Goal: Task Accomplishment & Management: Manage account settings

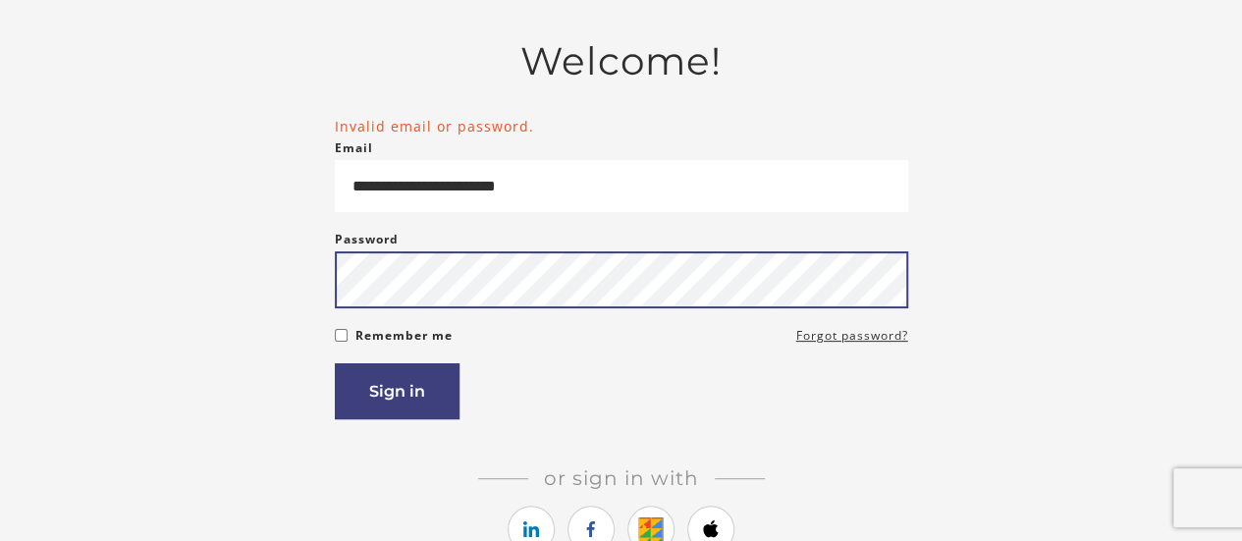
scroll to position [224, 0]
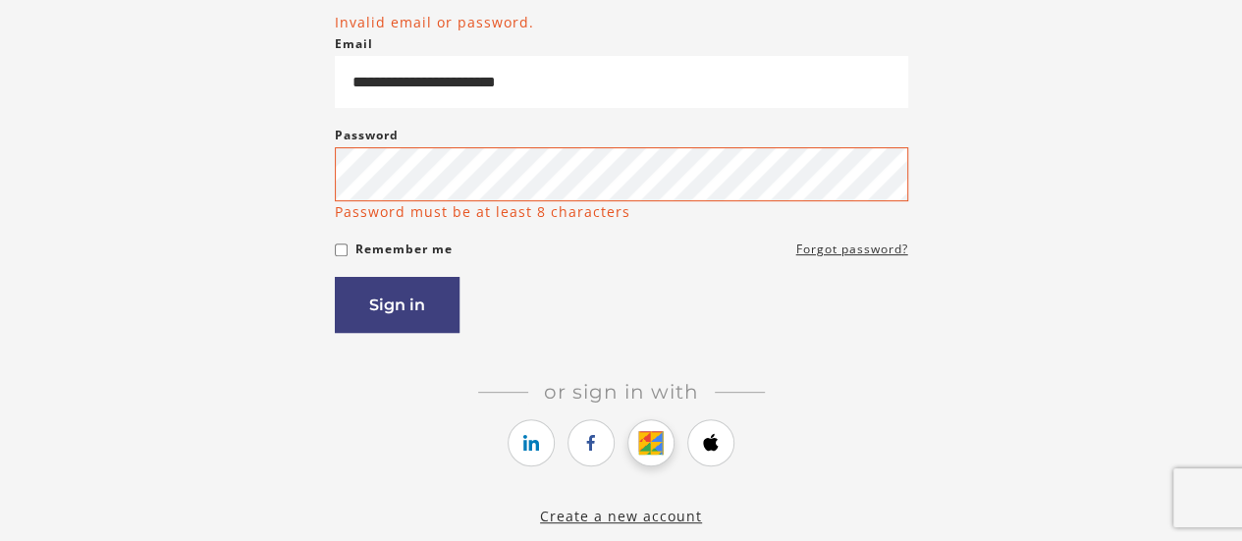
click at [660, 424] on link "https://courses.thinkific.com/users/auth/google?ss%5Breferral%5D=&ss%5Buser_ret…" at bounding box center [650, 442] width 47 height 47
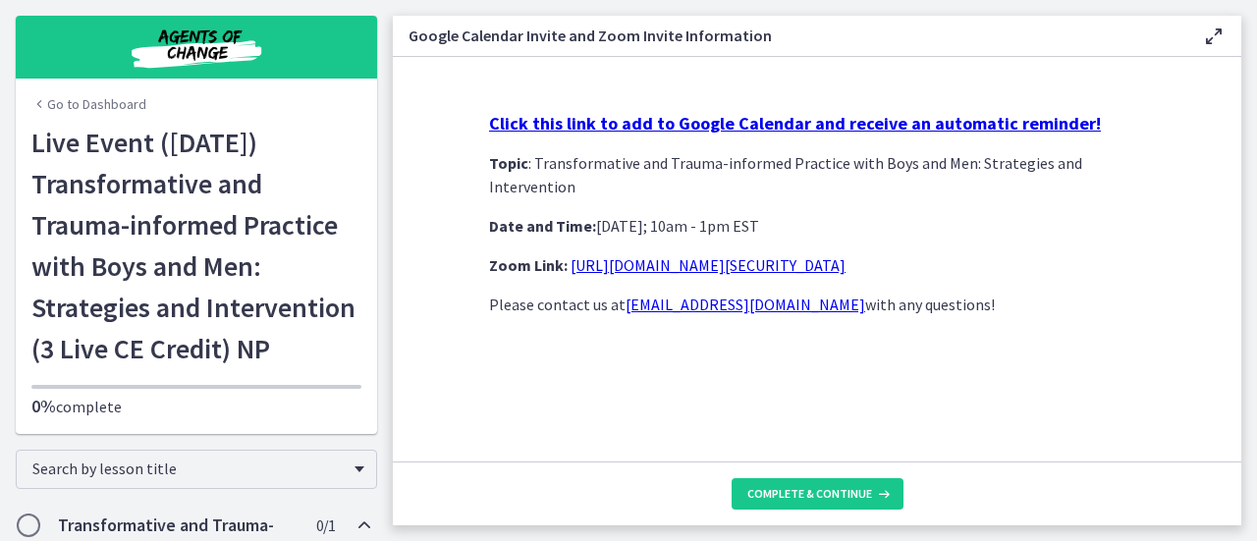
click at [733, 125] on strong "Click this link to add to Google Calendar and receive an automatic reminder!" at bounding box center [795, 123] width 612 height 23
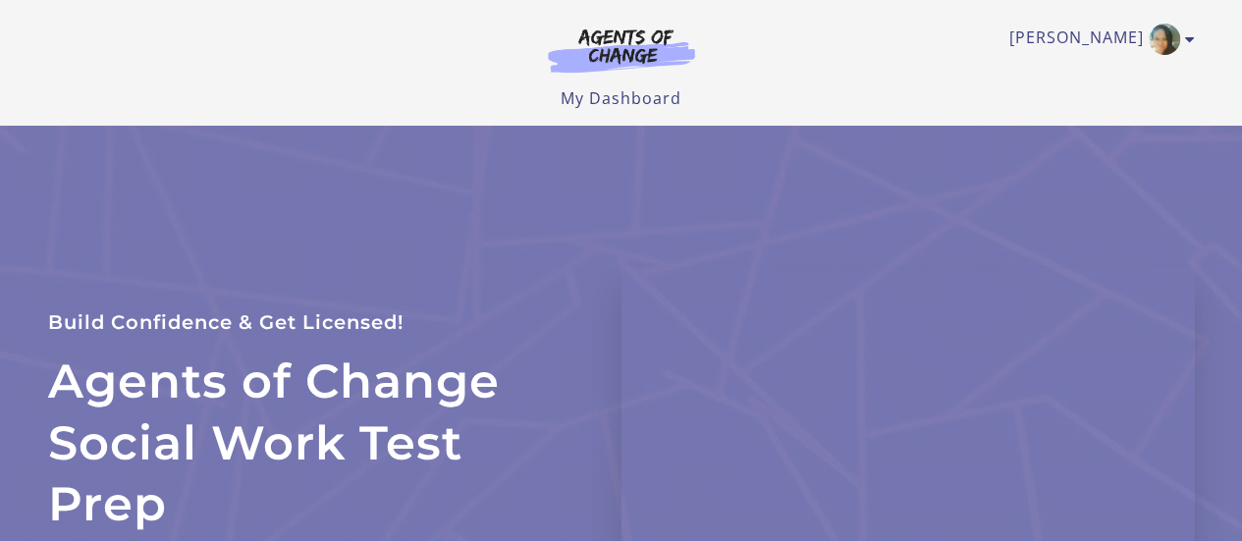
click at [605, 99] on link "My Dashboard" at bounding box center [621, 98] width 121 height 22
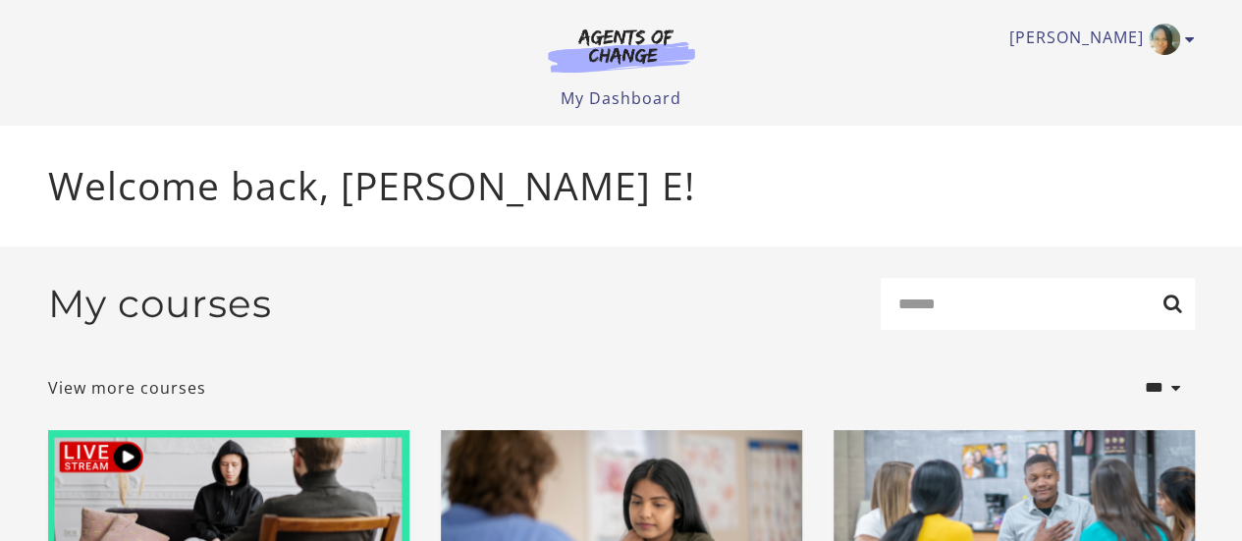
click at [612, 96] on link "My Dashboard" at bounding box center [621, 98] width 121 height 22
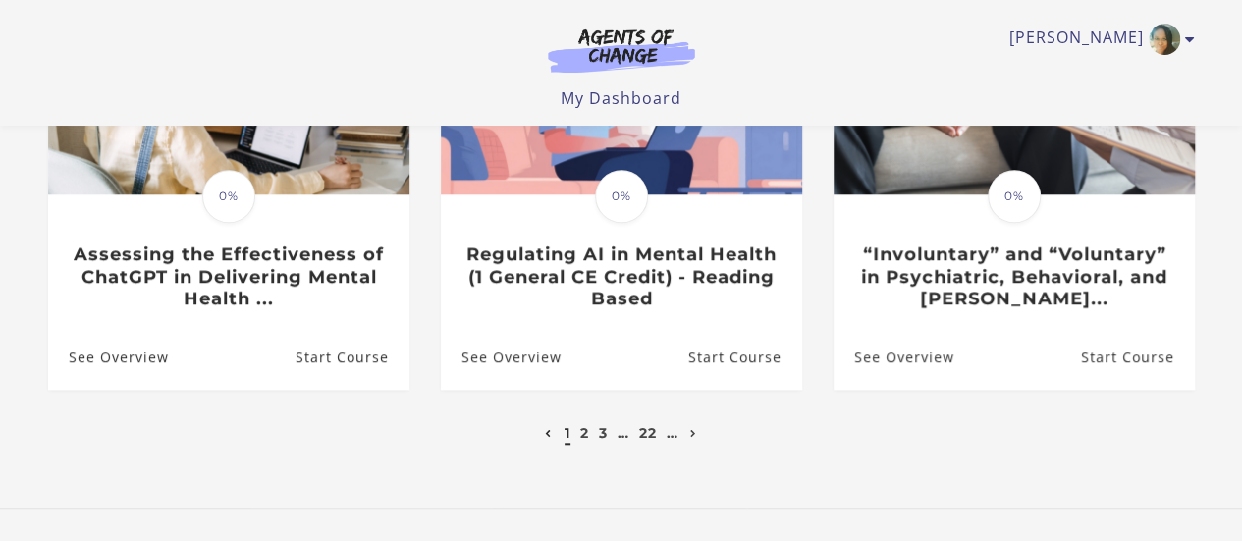
scroll to position [731, 0]
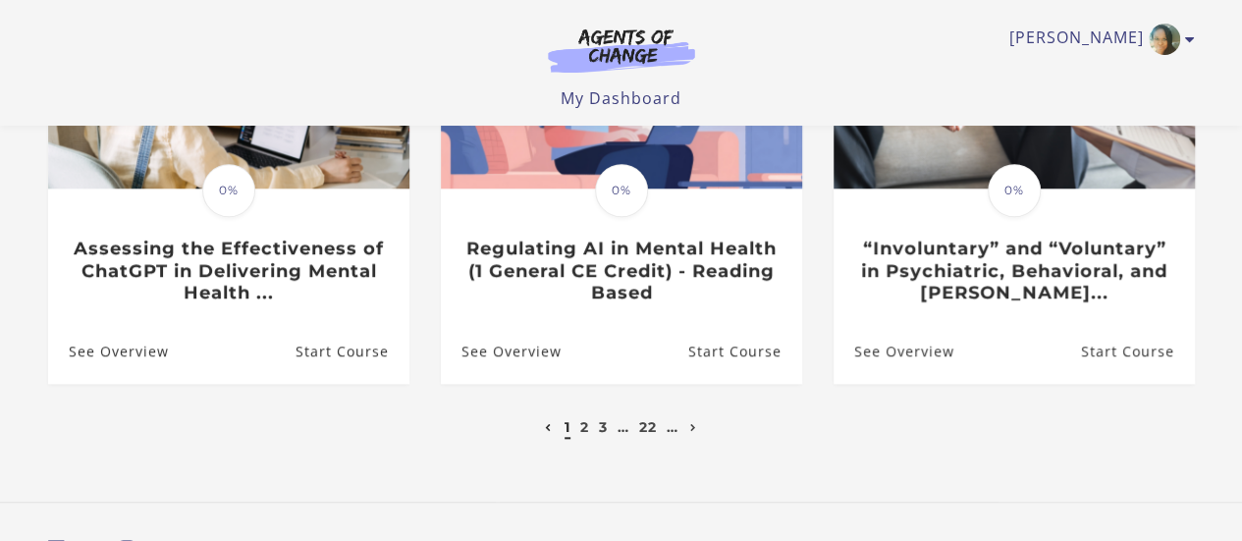
click at [580, 434] on link "2" at bounding box center [584, 427] width 9 height 18
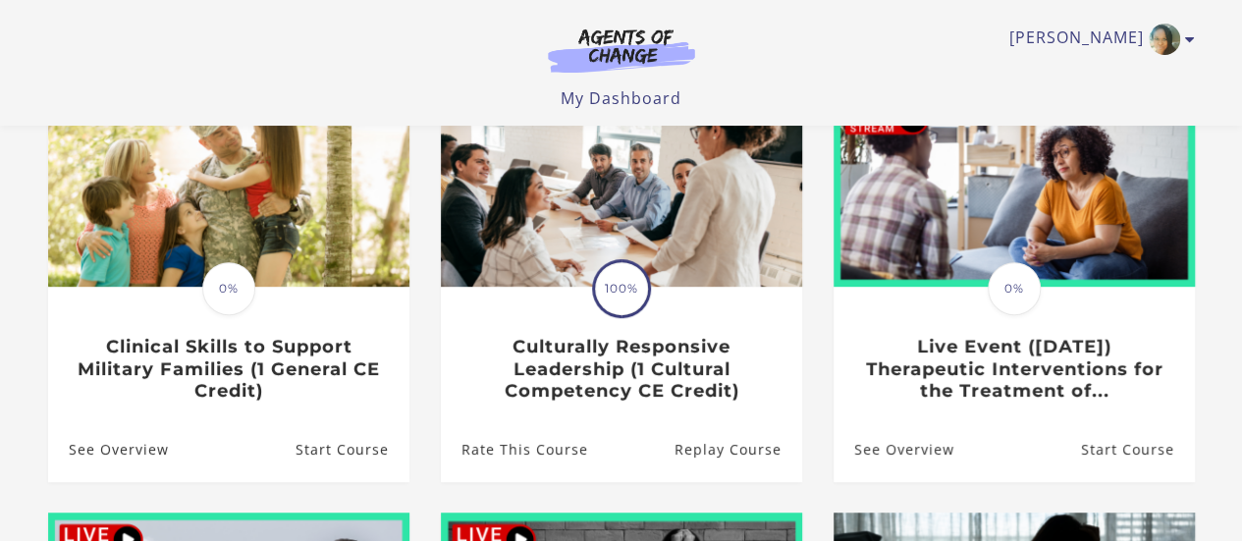
scroll to position [208, 0]
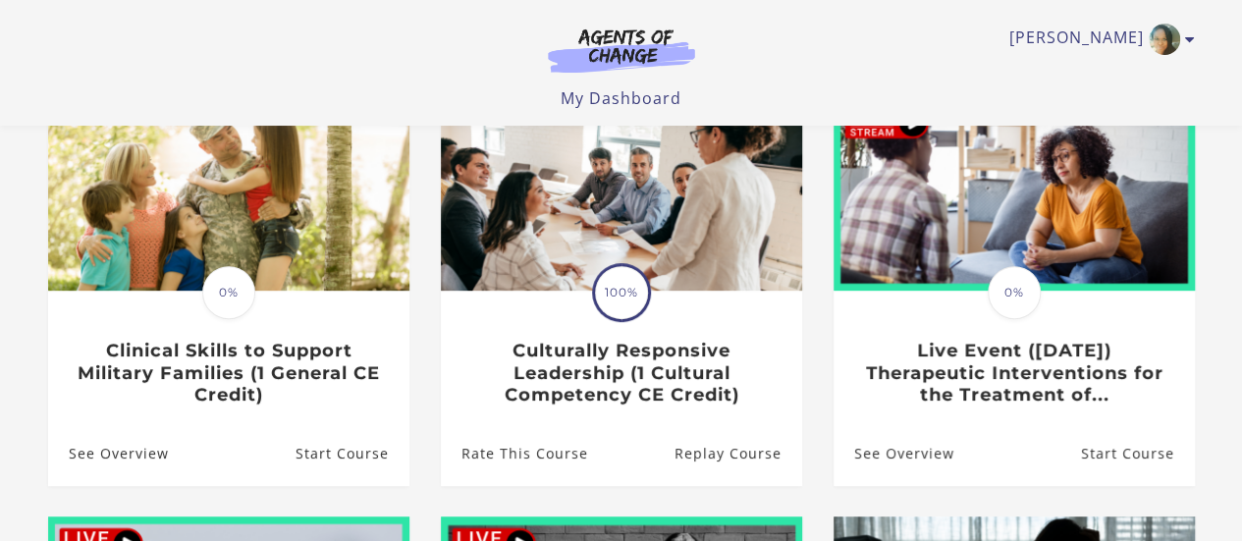
click at [632, 369] on h3 "Culturally Responsive Leadership (1 Cultural Competency CE Credit)" at bounding box center [621, 373] width 319 height 67
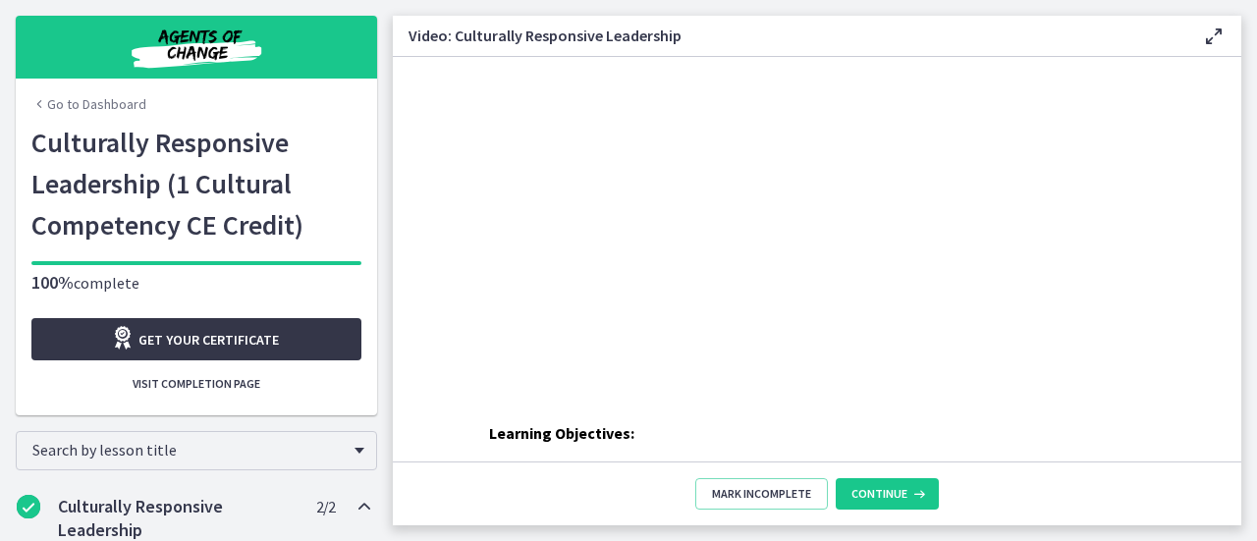
click at [200, 342] on span "Get your certificate" at bounding box center [208, 340] width 140 height 24
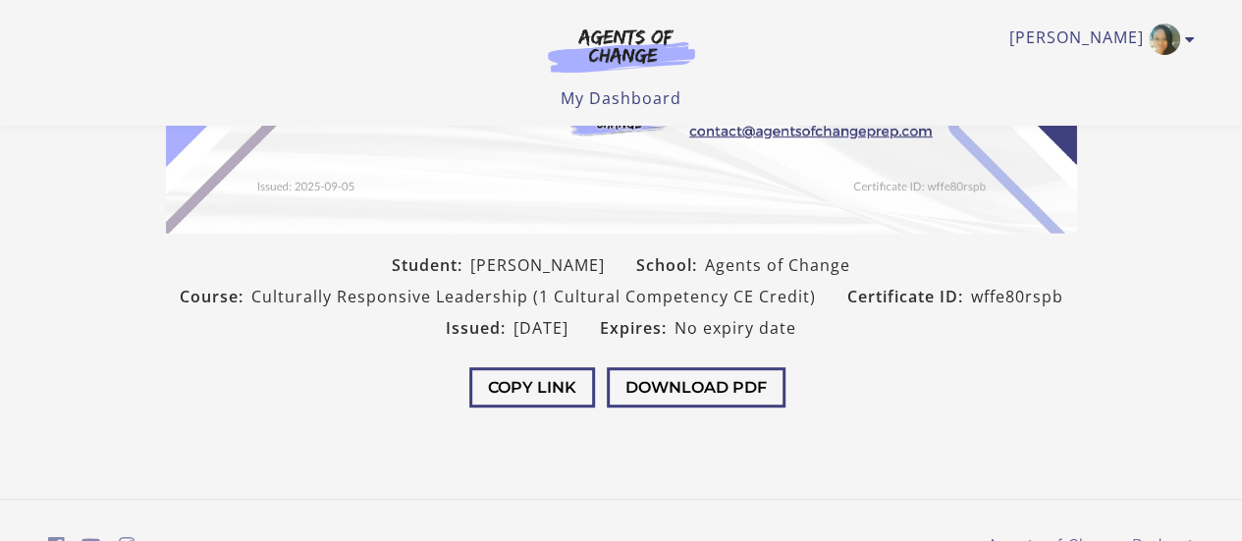
scroll to position [466, 0]
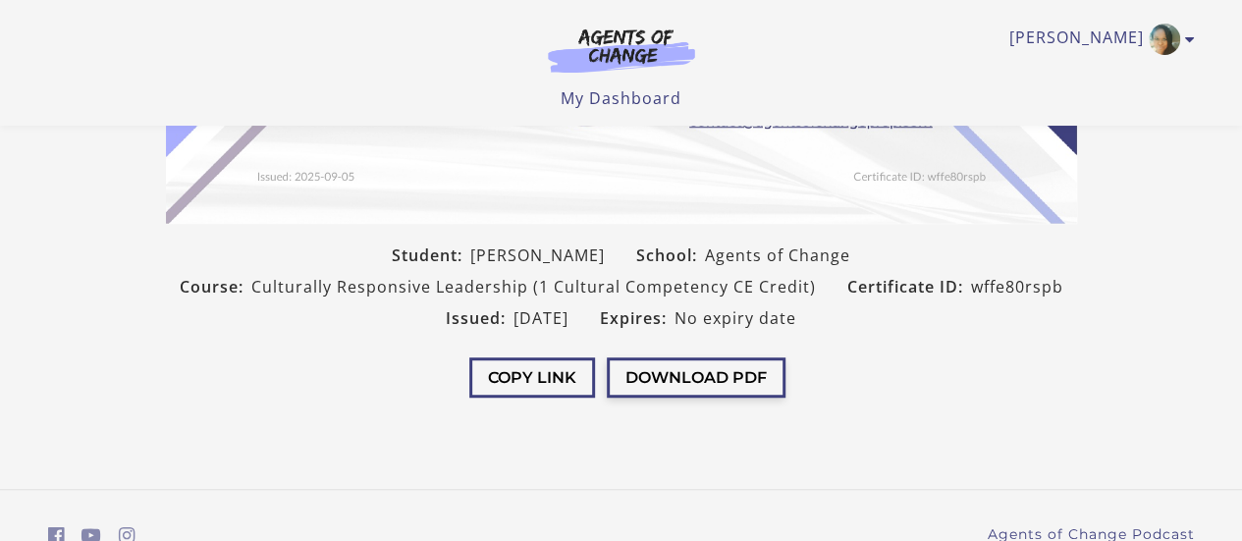
click at [730, 383] on button "Download PDF" at bounding box center [696, 377] width 179 height 40
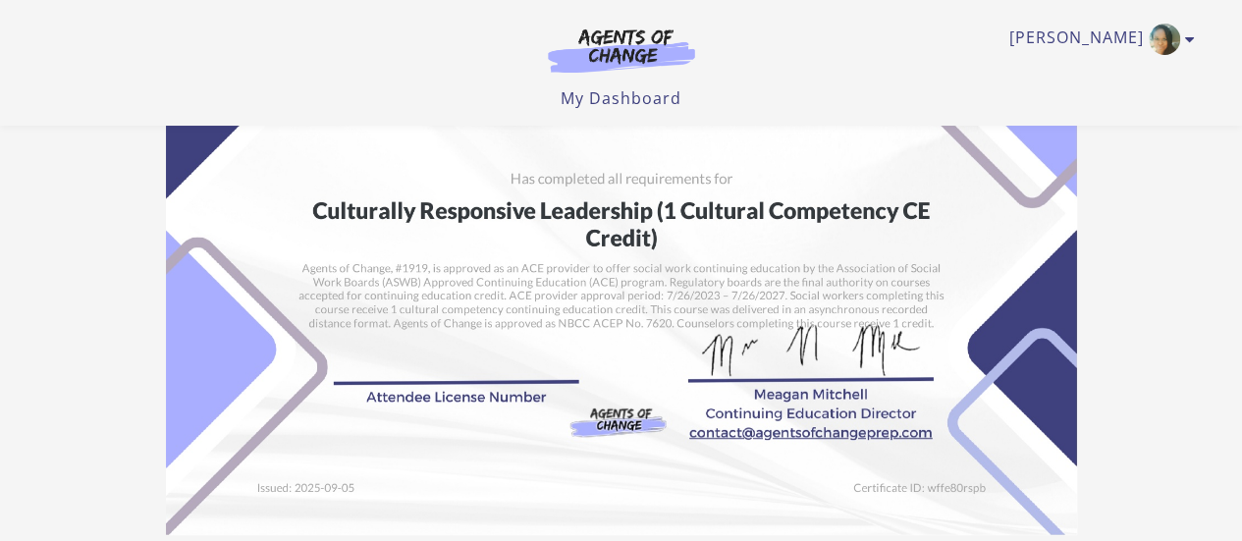
scroll to position [512, 0]
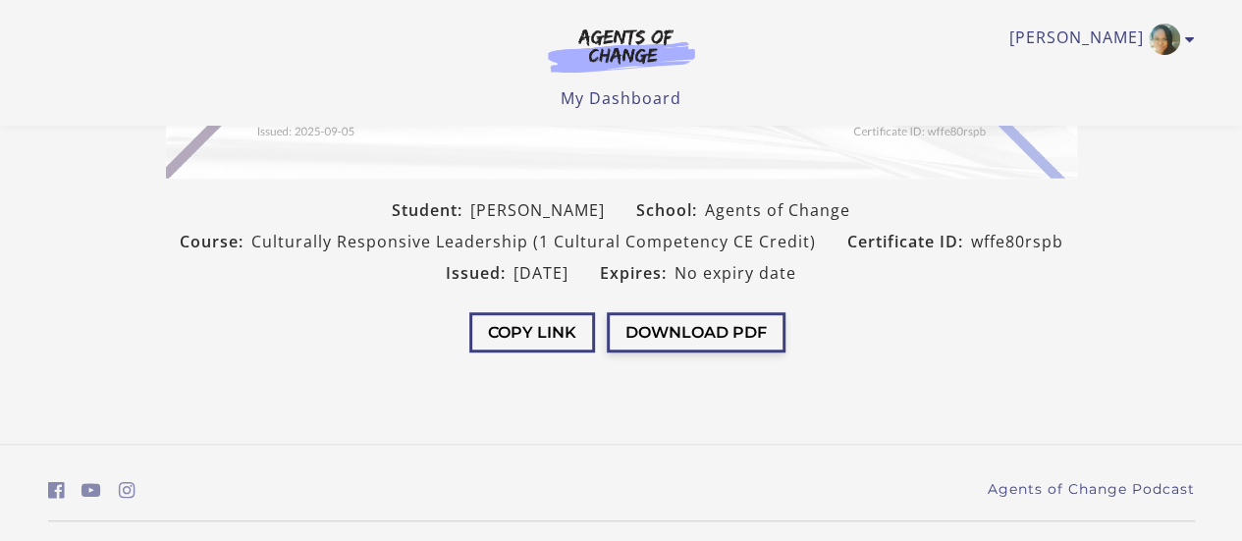
click at [693, 340] on button "Download PDF" at bounding box center [696, 332] width 179 height 40
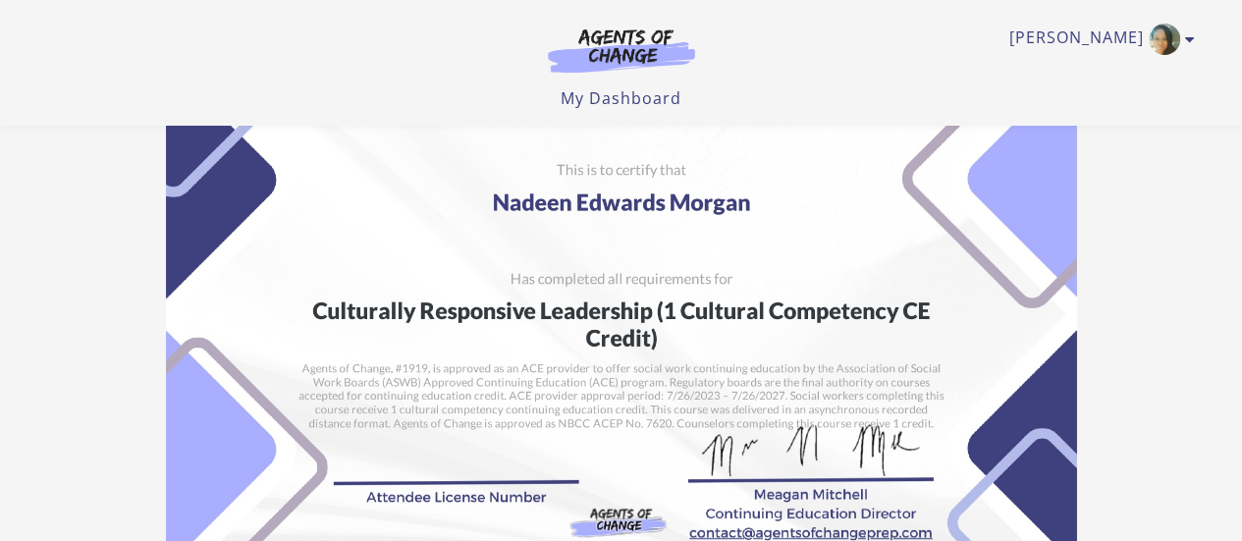
scroll to position [51, 0]
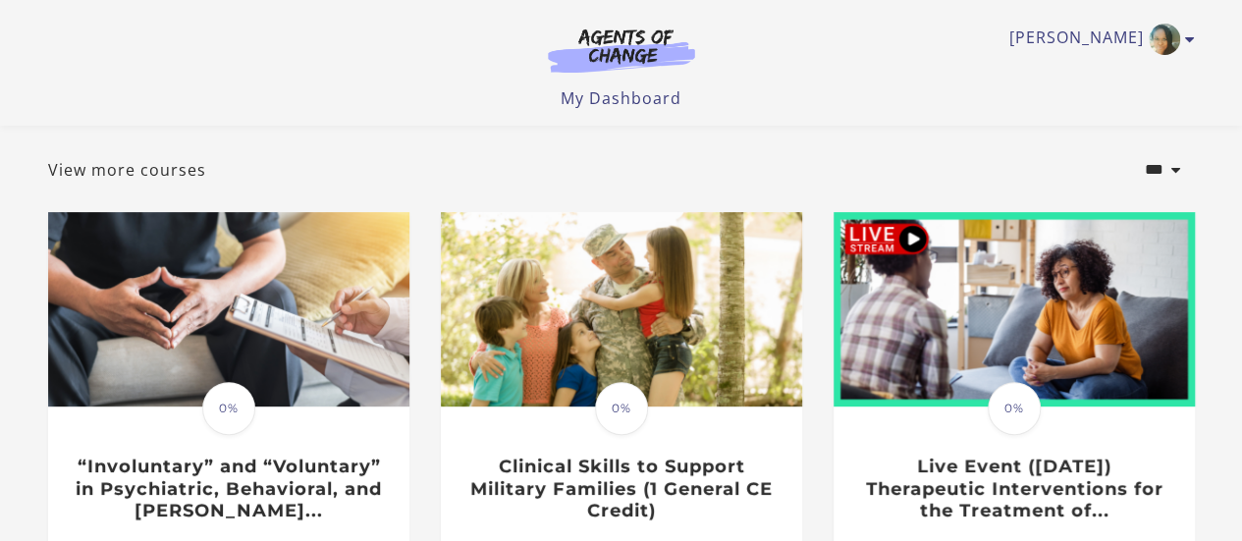
scroll to position [87, 0]
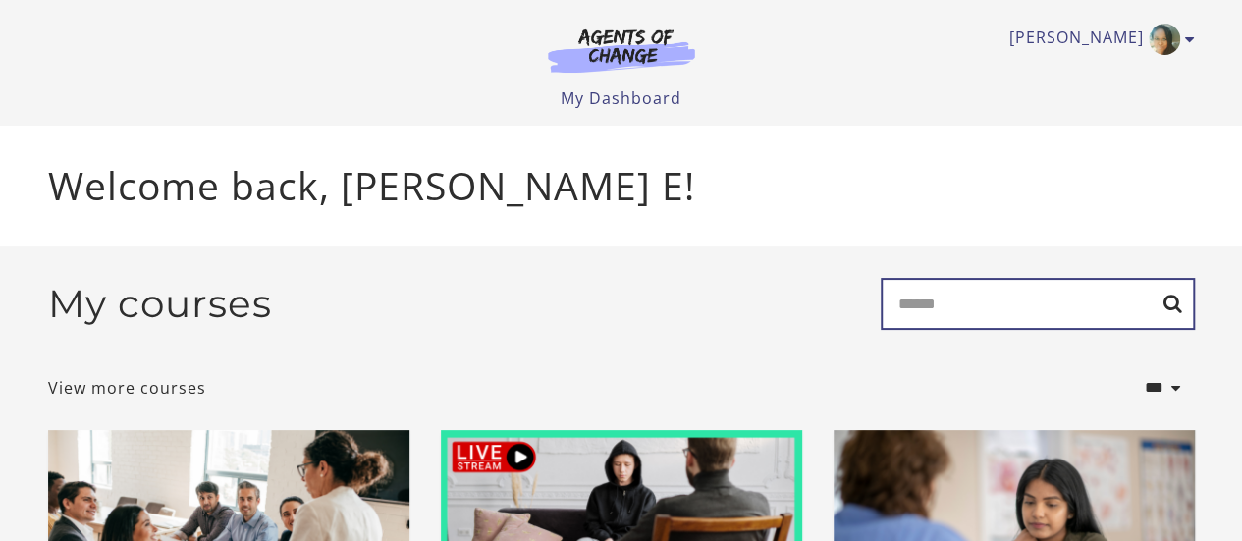
click at [957, 311] on input "Search" at bounding box center [1038, 304] width 314 height 52
type input "****"
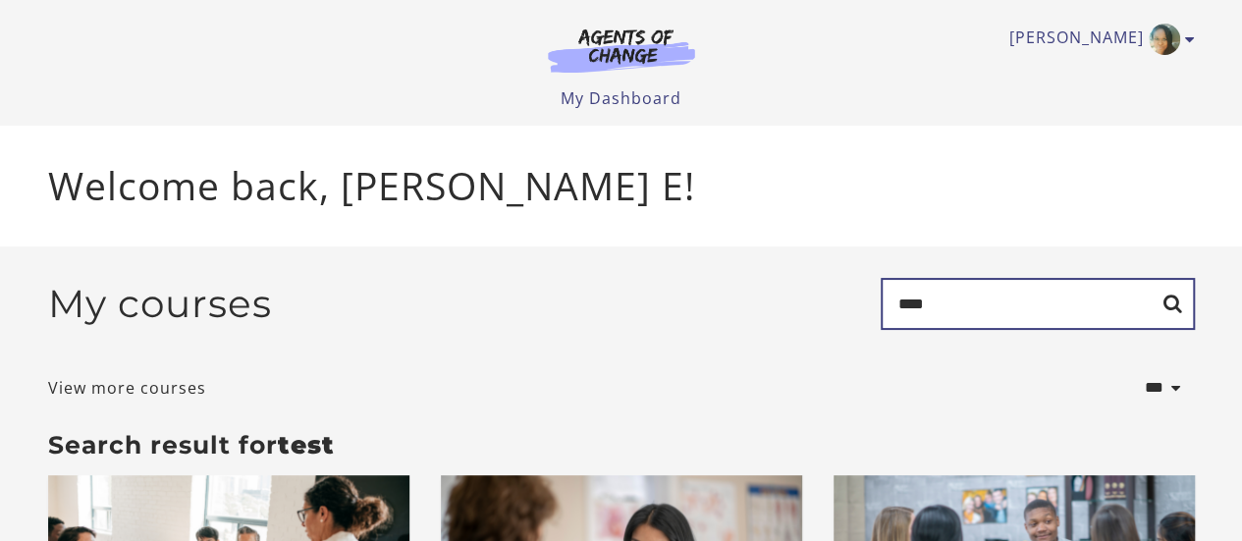
drag, startPoint x: 950, startPoint y: 309, endPoint x: 811, endPoint y: 319, distance: 138.8
click at [811, 319] on div "My courses Search ****" at bounding box center [621, 312] width 1147 height 68
type input "**********"
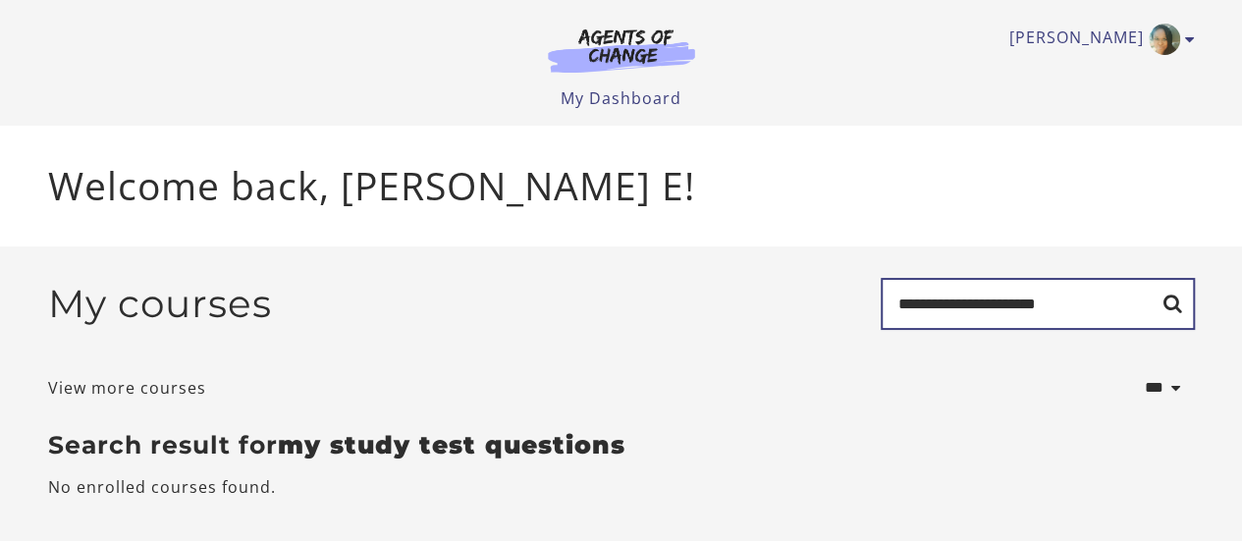
drag, startPoint x: 1076, startPoint y: 309, endPoint x: 727, endPoint y: 387, distance: 358.1
click at [727, 387] on form "**********" at bounding box center [621, 346] width 1147 height 136
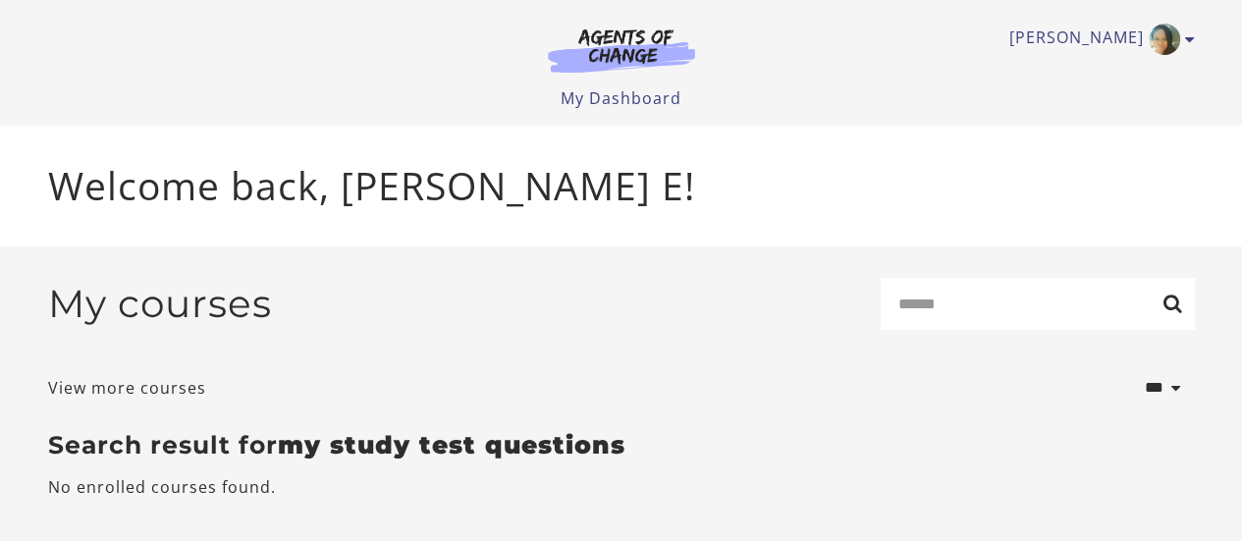
click at [583, 99] on link "My Dashboard" at bounding box center [621, 98] width 121 height 22
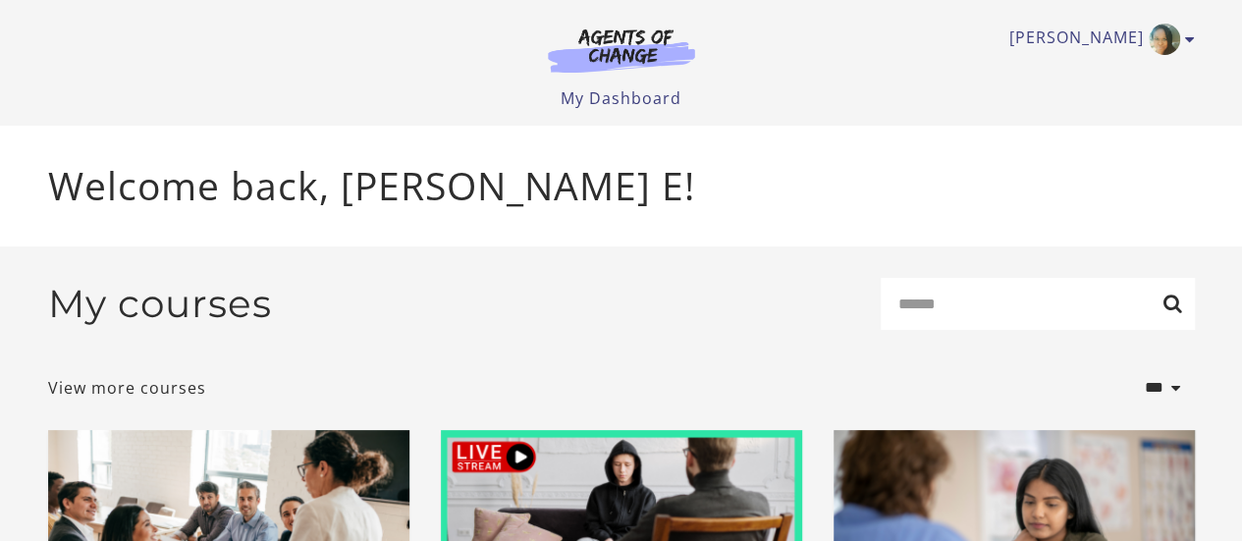
click at [1110, 38] on link "[PERSON_NAME]" at bounding box center [1097, 39] width 176 height 31
click at [839, 124] on div "Nadeen E My Account Support Sign Out Toggle menu Menu My Dashboard My Account S…" at bounding box center [621, 63] width 1178 height 126
drag, startPoint x: 16, startPoint y: 0, endPoint x: 205, endPoint y: 111, distance: 219.6
click at [205, 111] on div "Nadeen E My Account Support Sign Out Toggle menu Menu My Dashboard My Account S…" at bounding box center [621, 63] width 1178 height 126
click at [626, 46] on img at bounding box center [621, 49] width 189 height 45
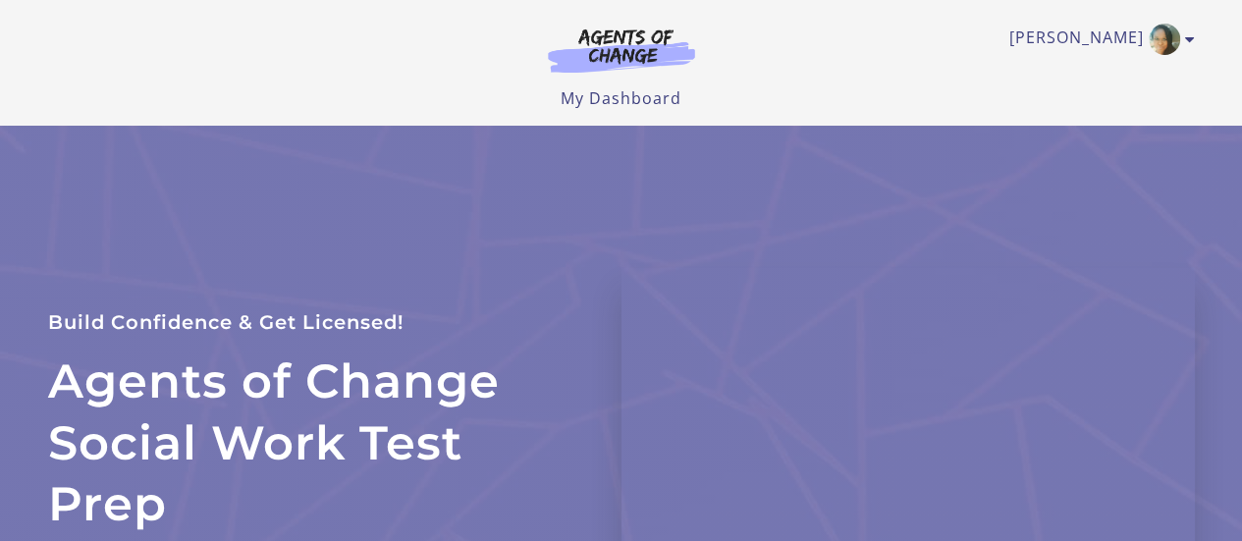
click at [643, 99] on link "My Dashboard" at bounding box center [621, 98] width 121 height 22
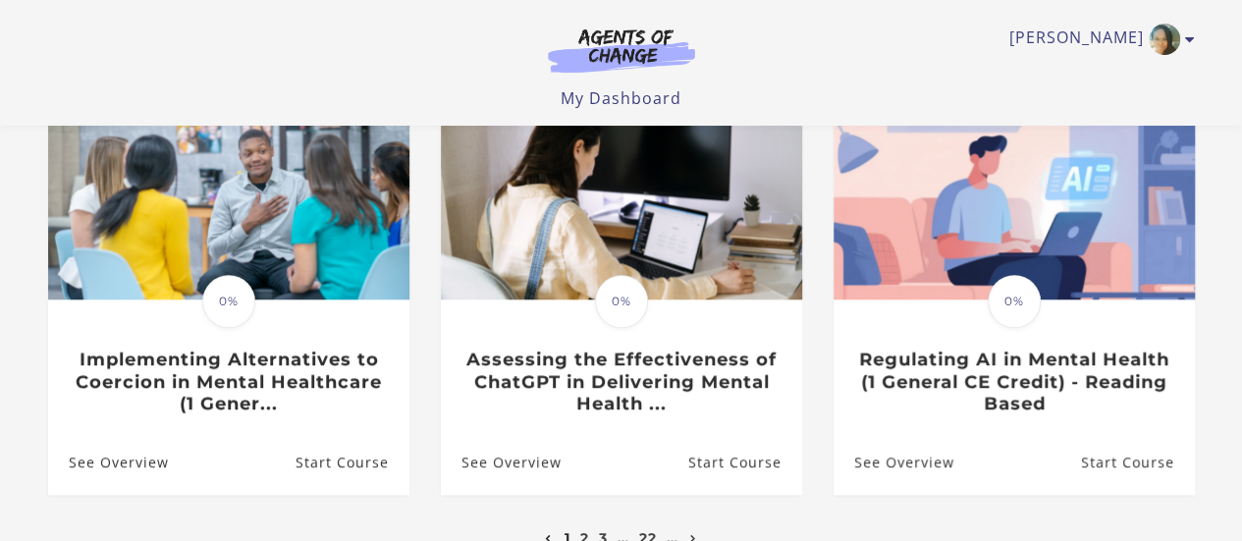
scroll to position [642, 0]
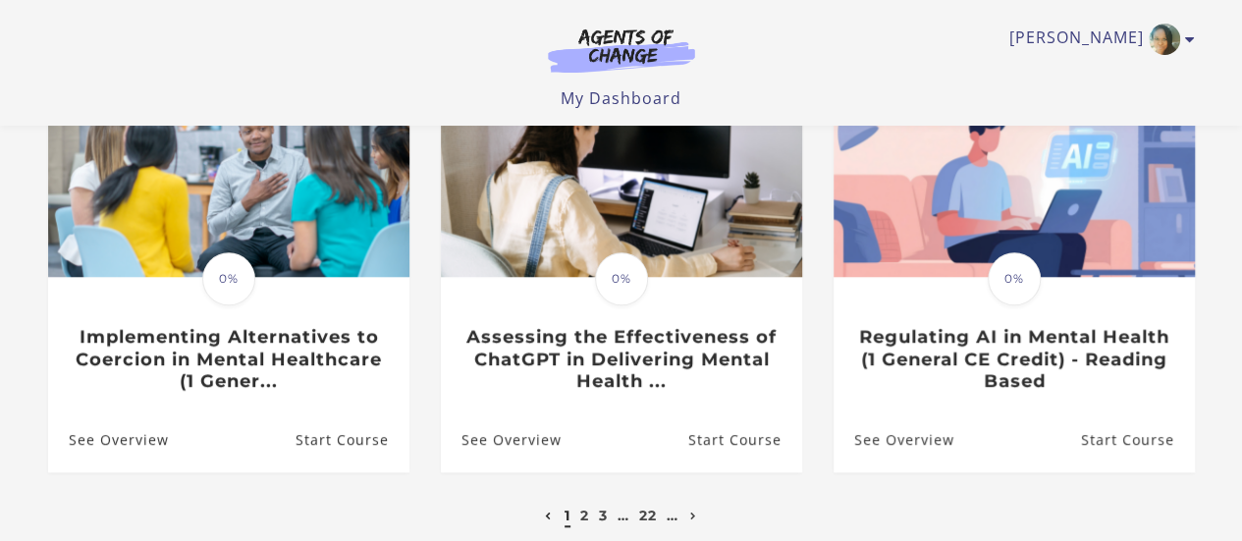
click at [580, 522] on link "2" at bounding box center [584, 516] width 9 height 18
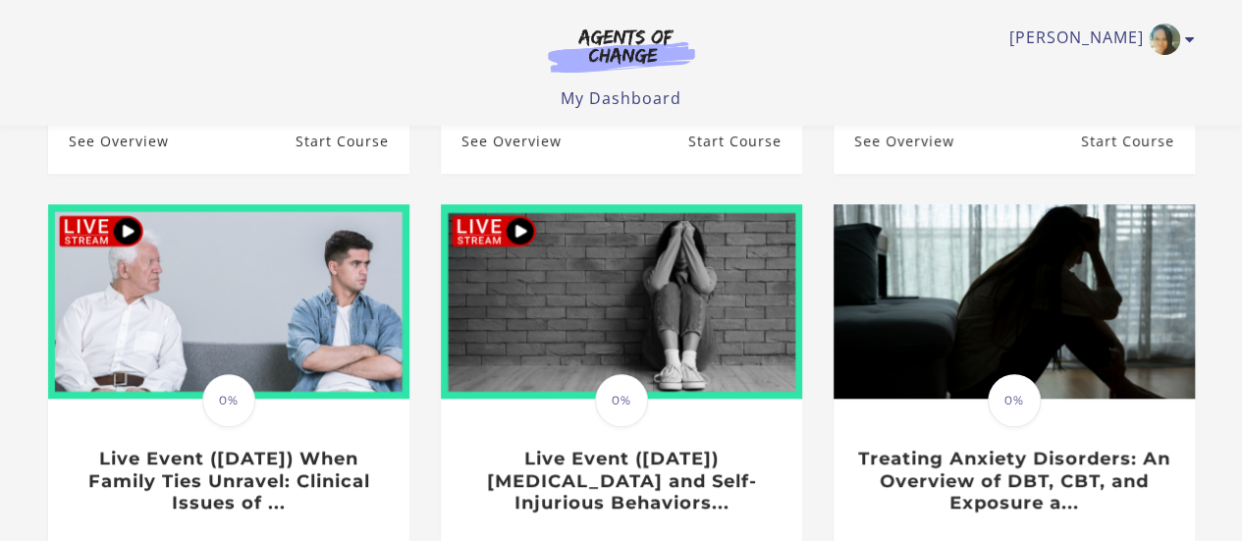
scroll to position [668, 0]
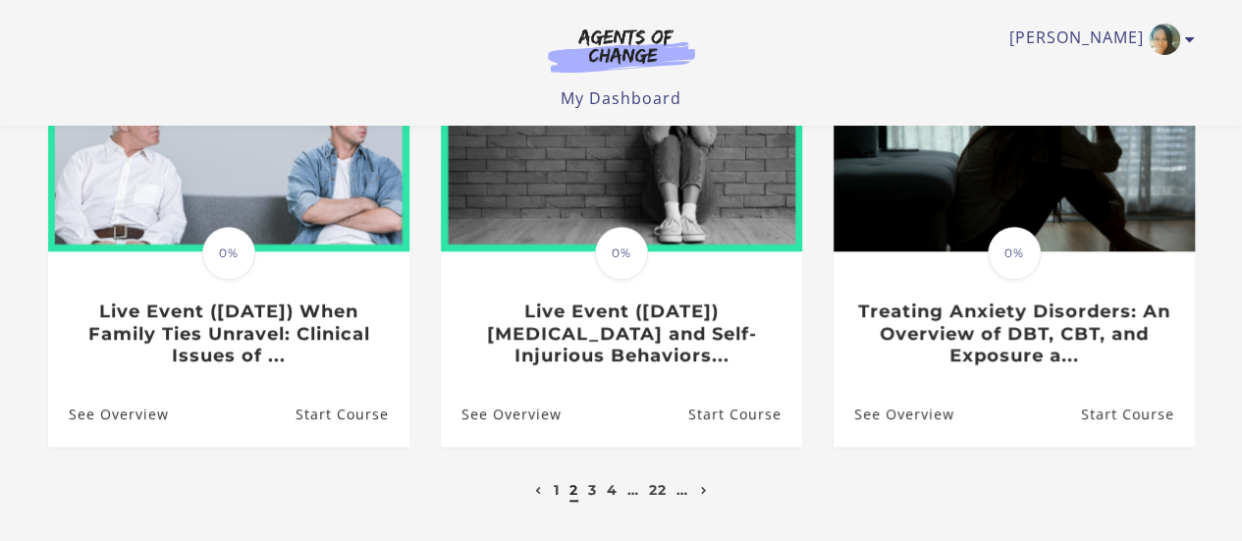
click at [591, 499] on link "3" at bounding box center [592, 490] width 9 height 18
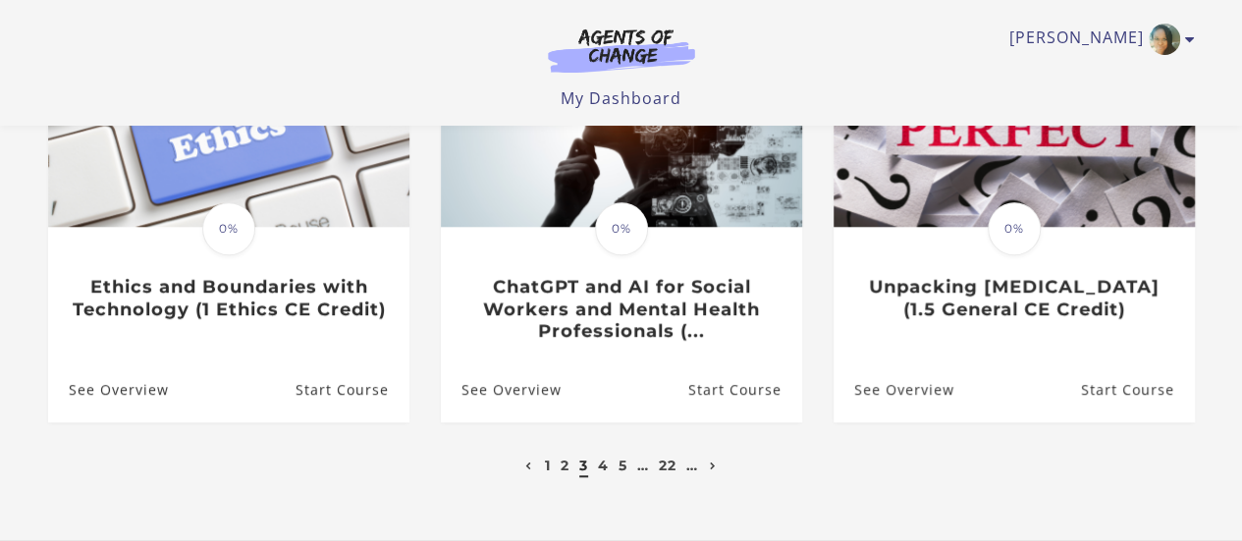
scroll to position [35, 0]
